Goal: Task Accomplishment & Management: Use online tool/utility

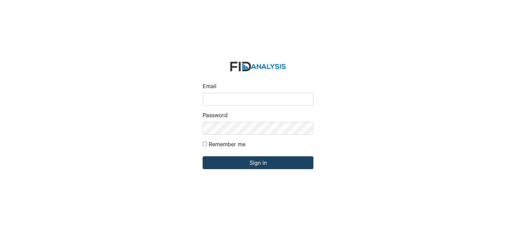
type input "[EMAIL_ADDRESS][DOMAIN_NAME]"
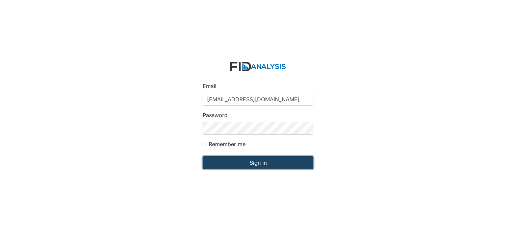
click at [252, 162] on input "Sign in" at bounding box center [257, 162] width 111 height 13
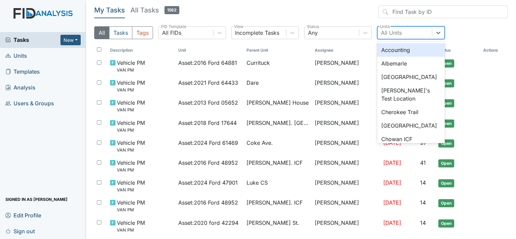
click at [390, 31] on div "All Units" at bounding box center [391, 33] width 21 height 8
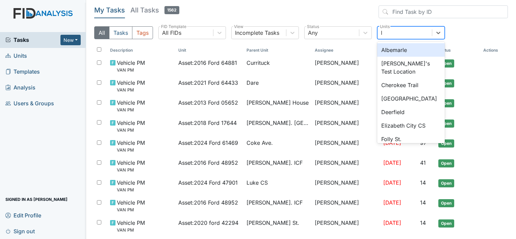
type input "lu"
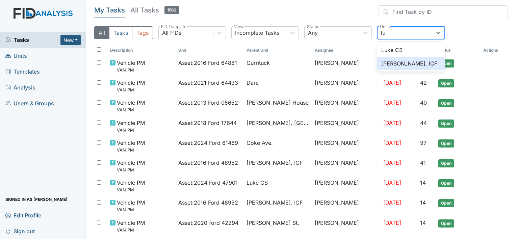
click at [394, 60] on div "[PERSON_NAME]. ICF" at bounding box center [410, 63] width 67 height 13
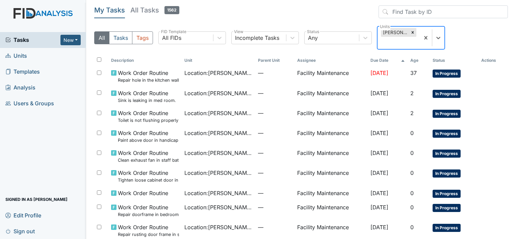
click at [388, 30] on div "[PERSON_NAME]. ICF" at bounding box center [395, 32] width 28 height 9
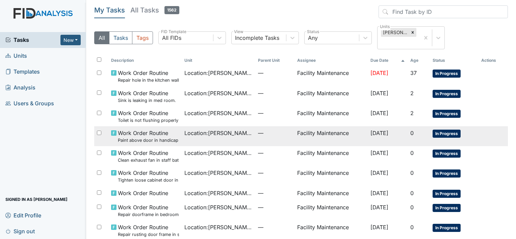
click at [162, 130] on span "Work Order Routine Paint above door in handicap bathroom." at bounding box center [148, 136] width 61 height 15
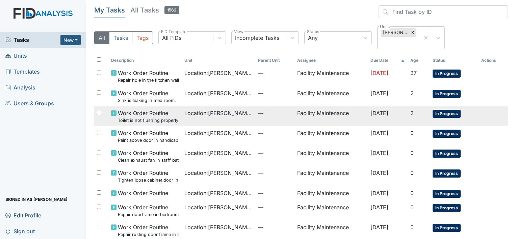
click at [137, 117] on small "Toilet is not flushing properly in HC bathroom." at bounding box center [148, 120] width 61 height 6
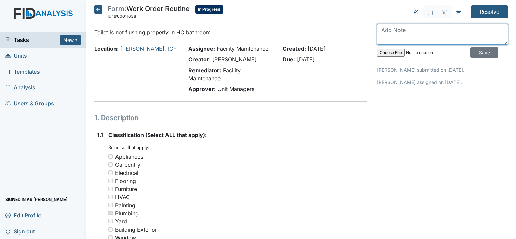
click at [381, 28] on textarea at bounding box center [442, 34] width 131 height 21
click at [395, 31] on textarea "toilet is flushing properly in hc bathroom" at bounding box center [442, 34] width 131 height 21
type textarea "toilet flushing properly in hc bathroom"
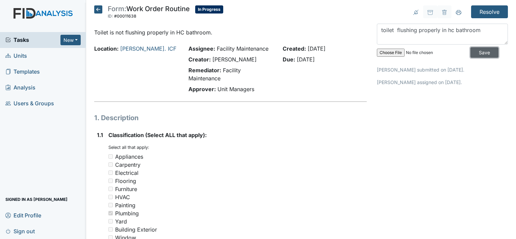
click at [474, 53] on input "Save" at bounding box center [484, 52] width 28 height 10
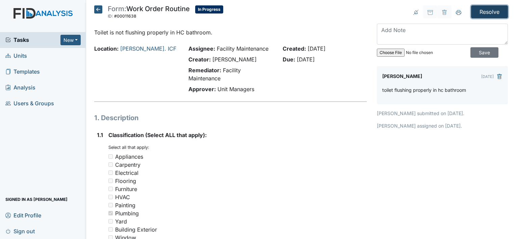
click at [483, 9] on input "Resolve" at bounding box center [489, 11] width 37 height 13
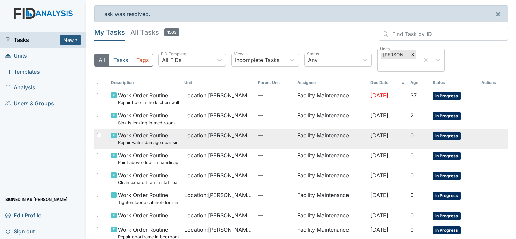
click at [147, 142] on small "Repair water damage near sink in HC bathroom." at bounding box center [148, 142] width 61 height 6
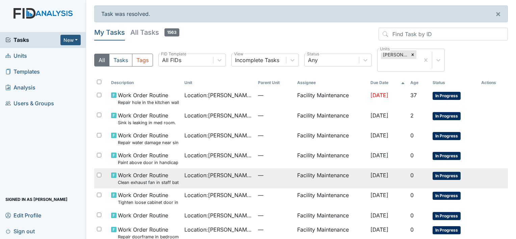
click at [134, 175] on span "Work Order Routine Clean exhaust fan in staff bathroom." at bounding box center [148, 178] width 61 height 15
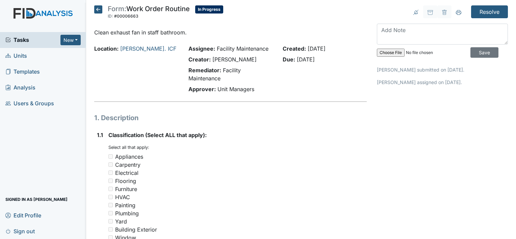
click at [134, 175] on div "Electrical" at bounding box center [126, 173] width 23 height 8
click at [387, 32] on textarea at bounding box center [442, 34] width 131 height 21
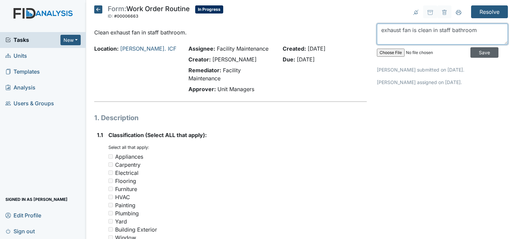
type textarea "exhaust fan is clean in staff bathroom"
click at [475, 48] on input "Save" at bounding box center [484, 52] width 28 height 10
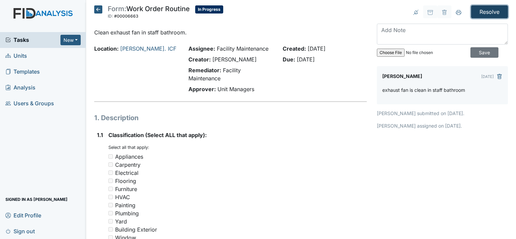
click at [486, 9] on input "Resolve" at bounding box center [489, 11] width 37 height 13
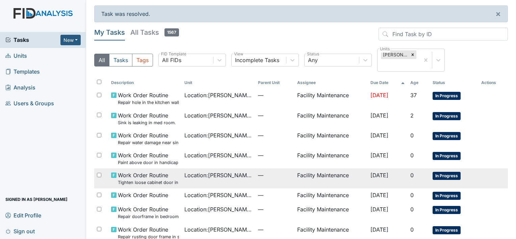
click at [144, 176] on span "Work Order Routine Tighten loose cabinet door in kitchen." at bounding box center [148, 178] width 61 height 15
click at [133, 180] on small "Tighten loose cabinet door in kitchen." at bounding box center [148, 182] width 61 height 6
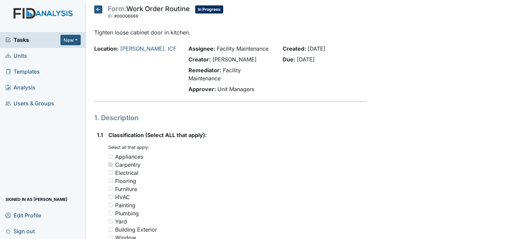
click at [144, 176] on div "Electrical" at bounding box center [237, 173] width 258 height 8
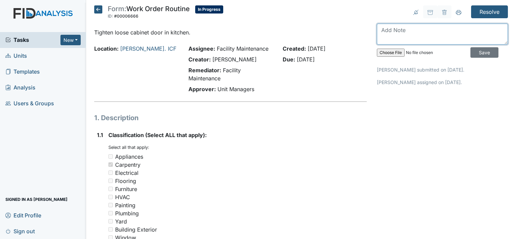
click at [379, 29] on textarea at bounding box center [442, 34] width 131 height 21
type textarea "tighten cabinet door in kitchen"
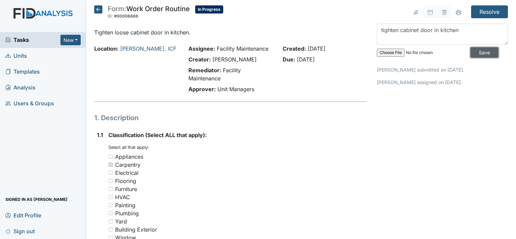
click at [471, 50] on input "Save" at bounding box center [484, 52] width 28 height 10
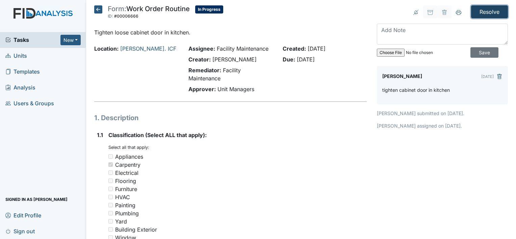
click at [478, 6] on input "Resolve" at bounding box center [489, 11] width 37 height 13
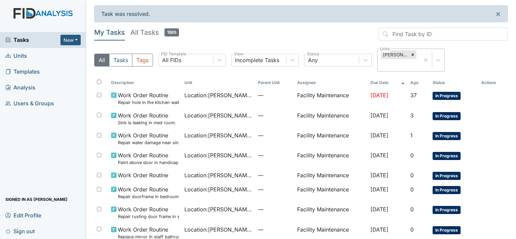
drag, startPoint x: 0, startPoint y: 0, endPoint x: 403, endPoint y: 52, distance: 405.9
click at [403, 52] on main "Task was resolved. × My Tasks All Tasks 1565 All Tasks Tags All FIDs FID Templa…" at bounding box center [301, 119] width 430 height 239
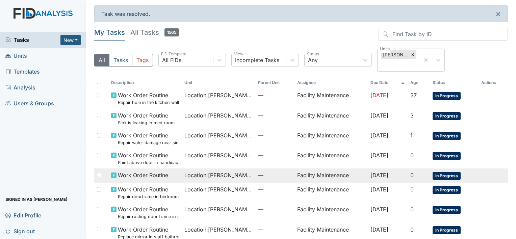
click at [160, 174] on span "Work Order Routine" at bounding box center [143, 175] width 50 height 8
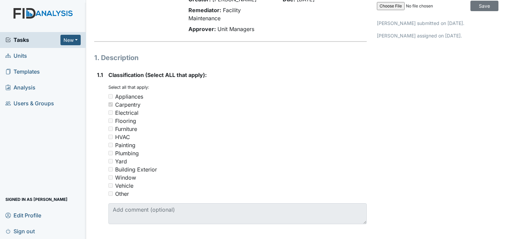
scroll to position [28, 0]
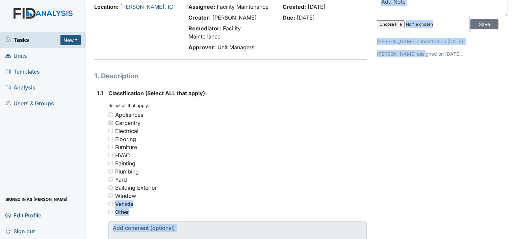
drag, startPoint x: 333, startPoint y: 195, endPoint x: 420, endPoint y: 171, distance: 89.6
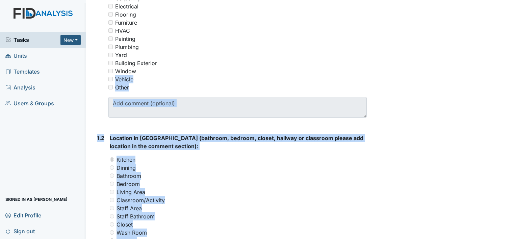
scroll to position [148, 0]
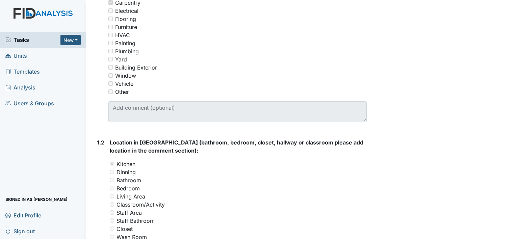
click at [449, 28] on div "Resolve Archive Task × Are you sure you want to archive this task? It will appe…" at bounding box center [442, 208] width 141 height 703
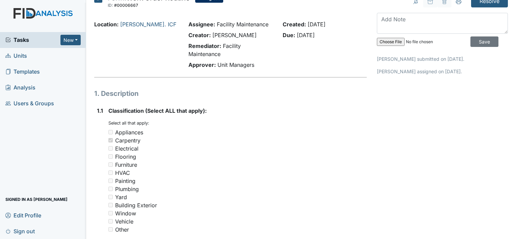
scroll to position [0, 0]
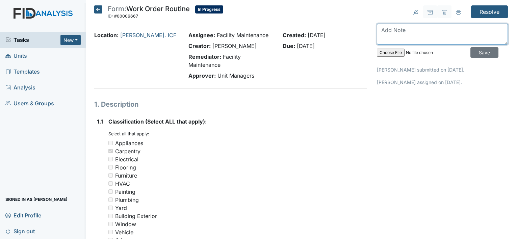
click at [407, 31] on textarea at bounding box center [442, 34] width 131 height 21
type textarea "n/a"
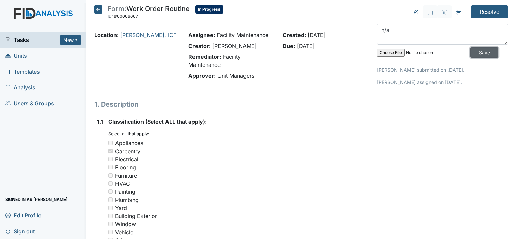
click at [470, 51] on input "Save" at bounding box center [484, 52] width 28 height 10
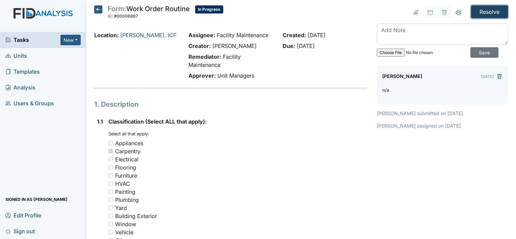
click at [478, 9] on input "Resolve" at bounding box center [489, 11] width 37 height 13
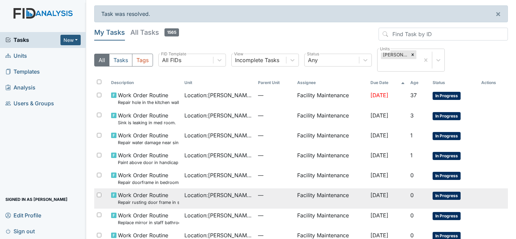
click at [148, 196] on span "Work Order Routine Repair rusting door frame in staff bathroom." at bounding box center [148, 198] width 61 height 15
